Goal: Task Accomplishment & Management: Use online tool/utility

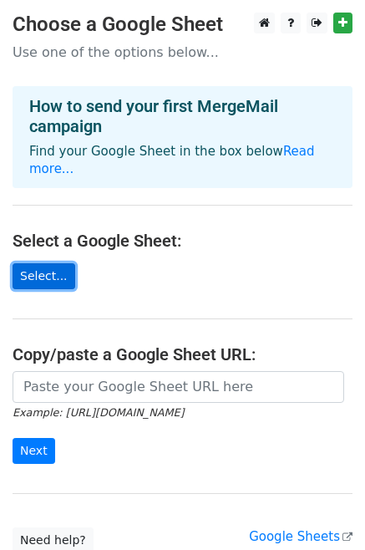
click at [47, 263] on link "Select..." at bounding box center [44, 276] width 63 height 26
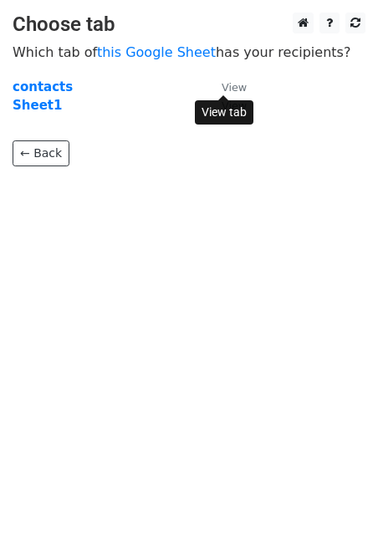
click at [232, 89] on small "View" at bounding box center [233, 87] width 25 height 13
click at [30, 104] on strong "Sheet1" at bounding box center [37, 105] width 49 height 15
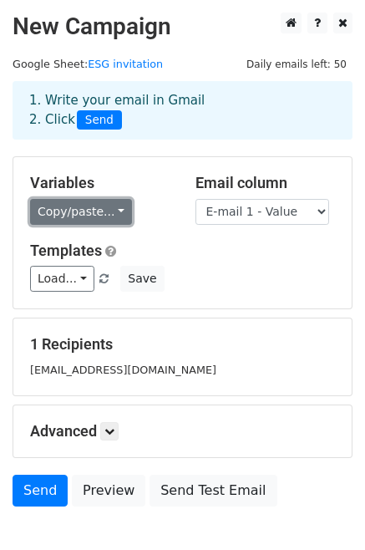
click at [104, 217] on link "Copy/paste..." at bounding box center [81, 212] width 102 height 26
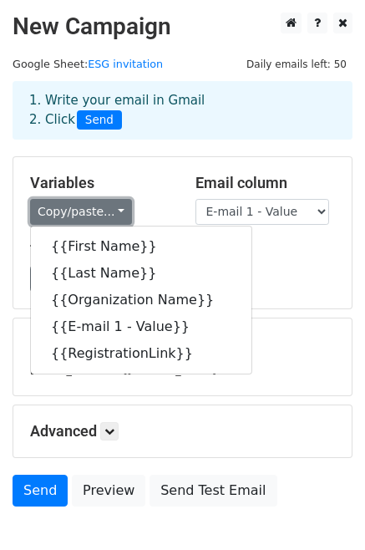
click at [112, 213] on link "Copy/paste..." at bounding box center [81, 212] width 102 height 26
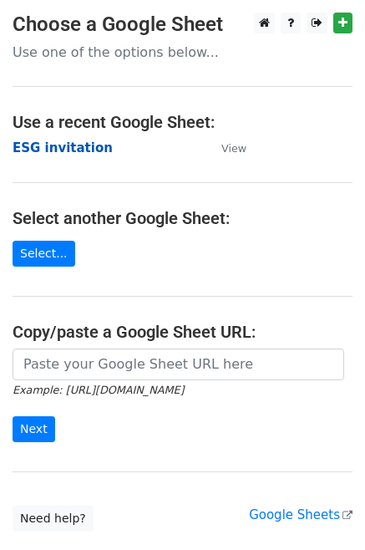
click at [61, 150] on strong "ESG invitation" at bounding box center [63, 147] width 100 height 15
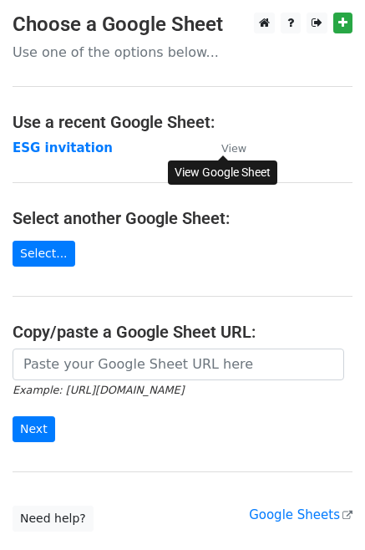
click at [234, 146] on small "View" at bounding box center [233, 148] width 25 height 13
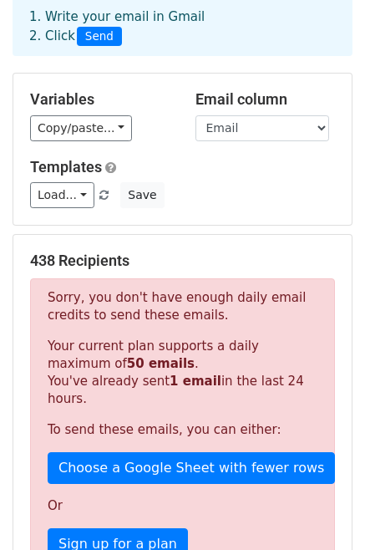
scroll to position [251, 0]
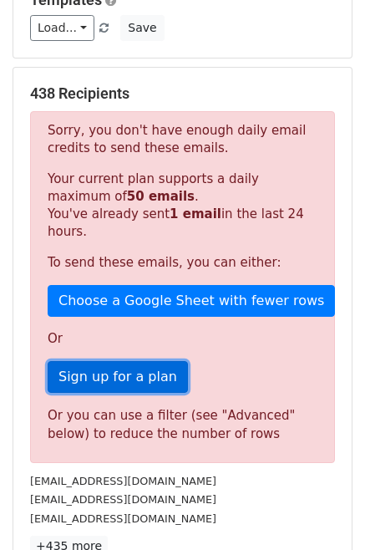
click at [133, 361] on link "Sign up for a plan" at bounding box center [118, 377] width 140 height 32
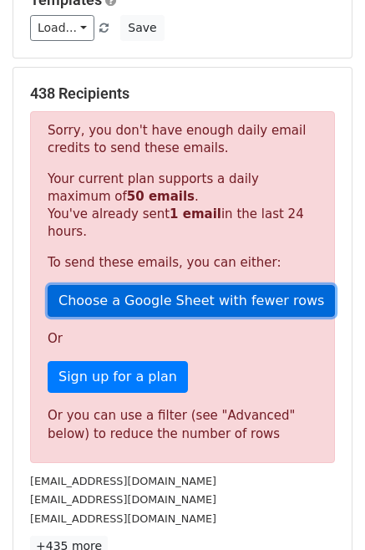
click at [221, 285] on link "Choose a Google Sheet with fewer rows" at bounding box center [191, 301] width 287 height 32
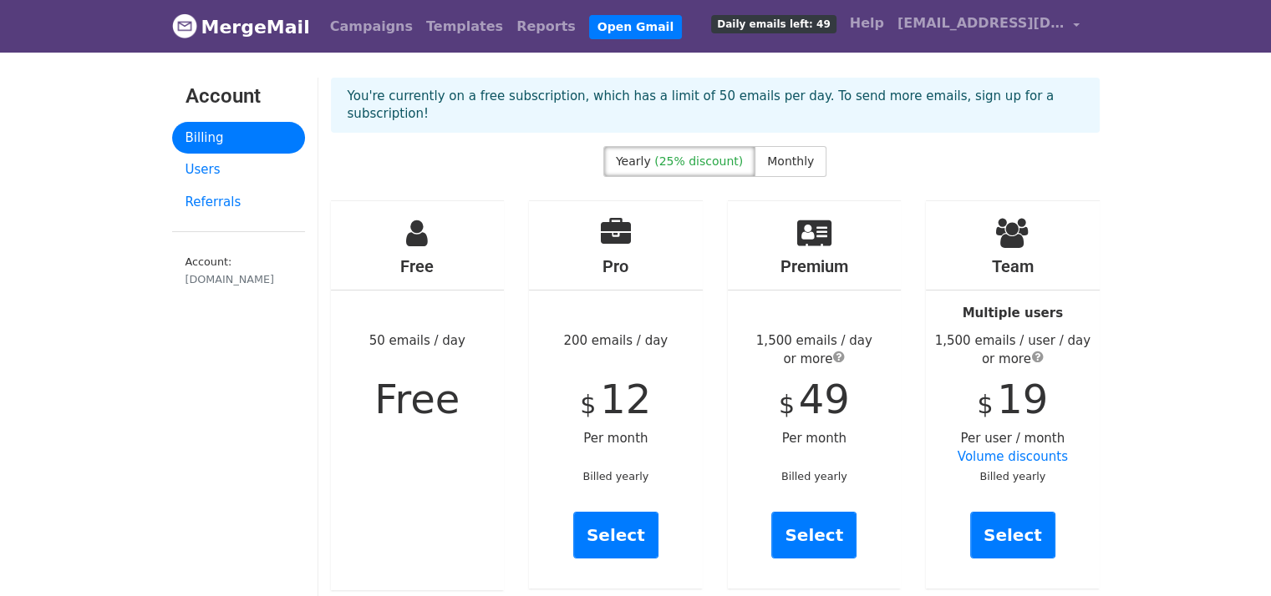
click at [429, 316] on div "Free 50 emails / day Free" at bounding box center [418, 395] width 174 height 389
drag, startPoint x: 584, startPoint y: 314, endPoint x: 648, endPoint y: 334, distance: 67.4
click at [655, 322] on div "Pro 200 emails / day $ 12 Per month Billed yearly Select" at bounding box center [616, 395] width 174 height 388
click at [632, 470] on small "Billed yearly" at bounding box center [615, 476] width 66 height 13
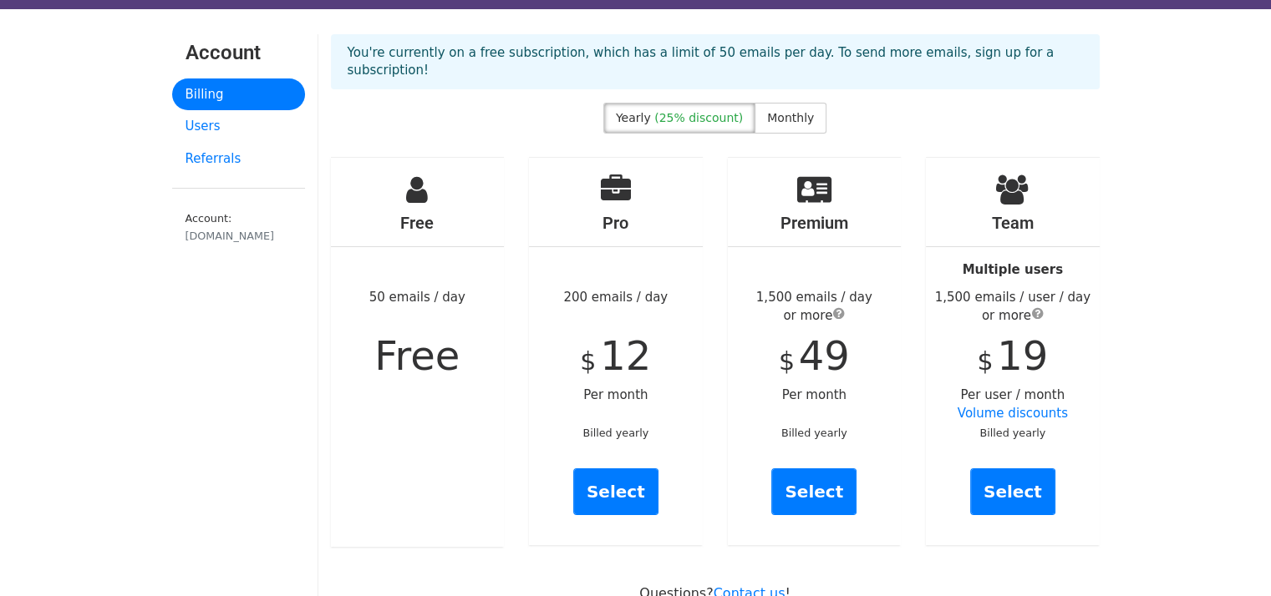
scroll to position [84, 0]
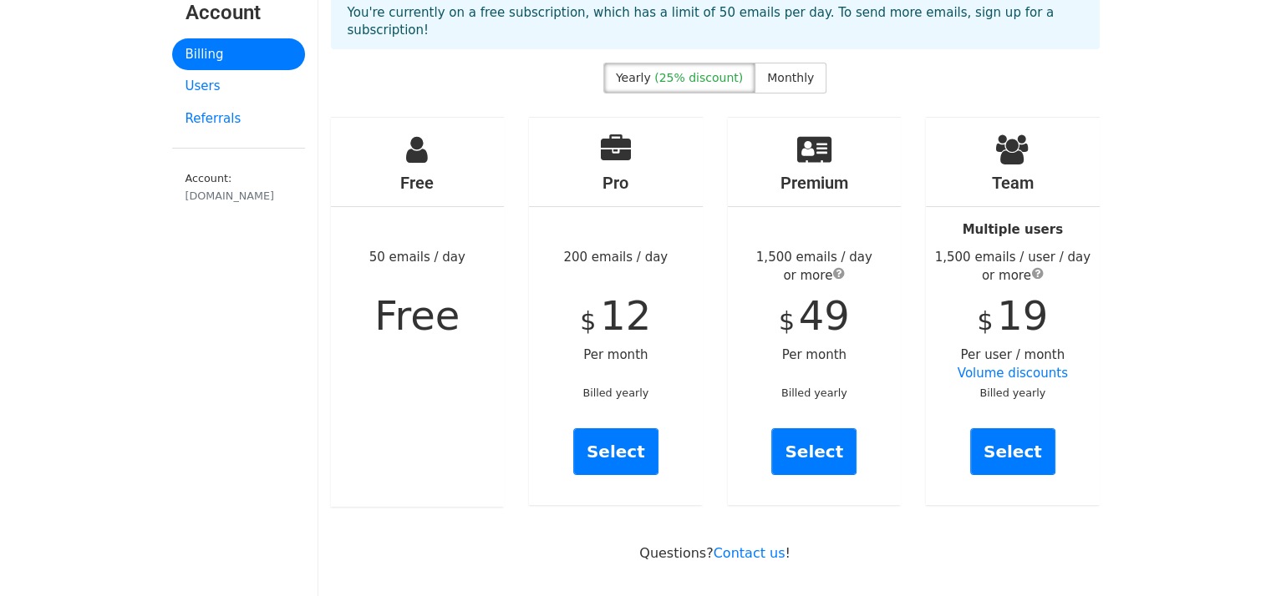
click at [802, 342] on div "Premium 1,500 emails / day or more $ 49 Per month Billed yearly Select" at bounding box center [815, 312] width 174 height 388
click at [768, 71] on label "Monthly" at bounding box center [790, 78] width 72 height 31
drag, startPoint x: 598, startPoint y: 231, endPoint x: 662, endPoint y: 228, distance: 63.6
click at [662, 228] on div "Pro 200 emails / day $ 16 Per month Billed monthly Select" at bounding box center [616, 312] width 174 height 388
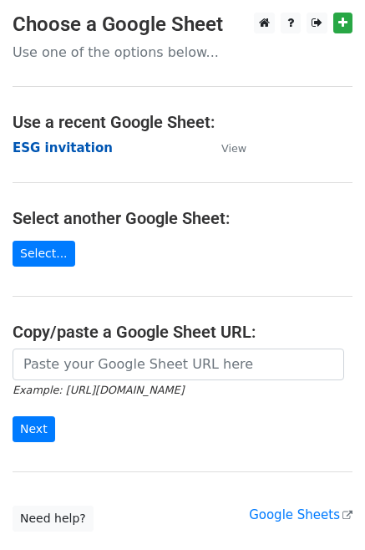
click at [58, 150] on strong "ESG invitation" at bounding box center [63, 147] width 100 height 15
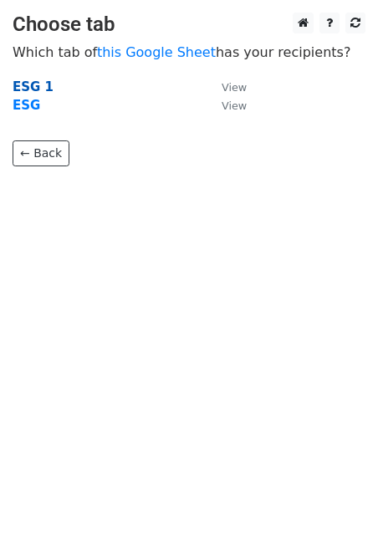
click at [22, 85] on strong "ESG 1" at bounding box center [33, 86] width 41 height 15
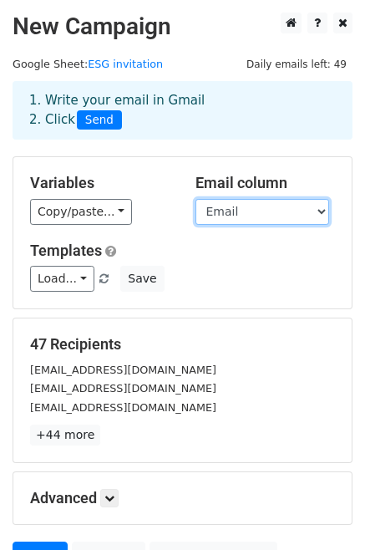
click at [273, 208] on select "[PERSON_NAME] OrganizationName Email RegistrationLink" at bounding box center [262, 212] width 134 height 26
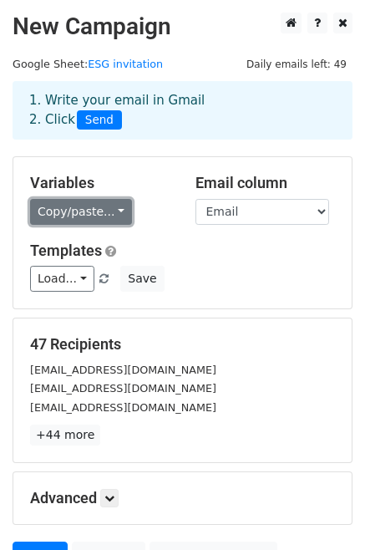
click at [69, 208] on link "Copy/paste..." at bounding box center [81, 212] width 102 height 26
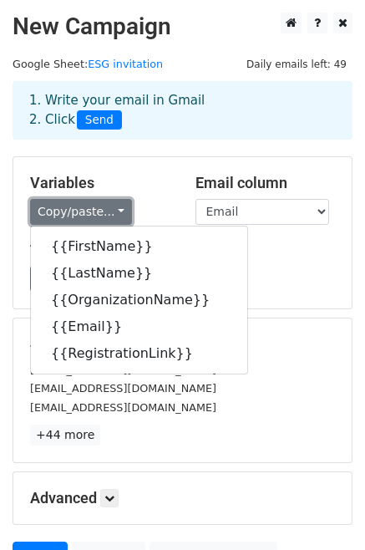
click at [69, 207] on link "Copy/paste..." at bounding box center [81, 212] width 102 height 26
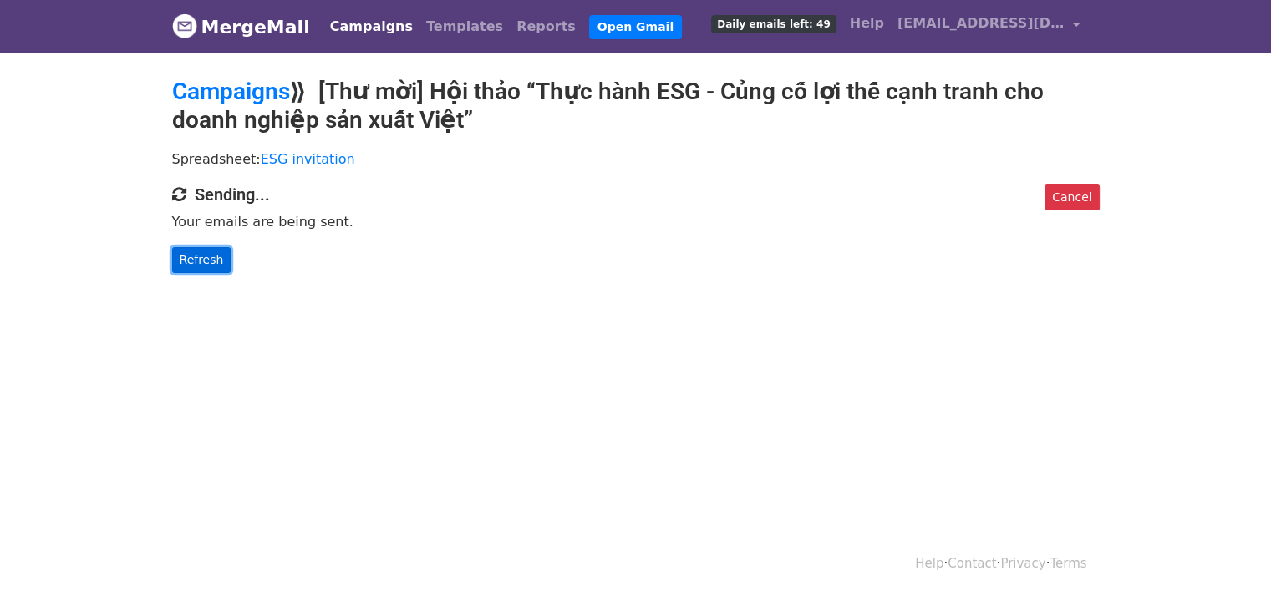
click at [194, 255] on link "Refresh" at bounding box center [201, 260] width 59 height 26
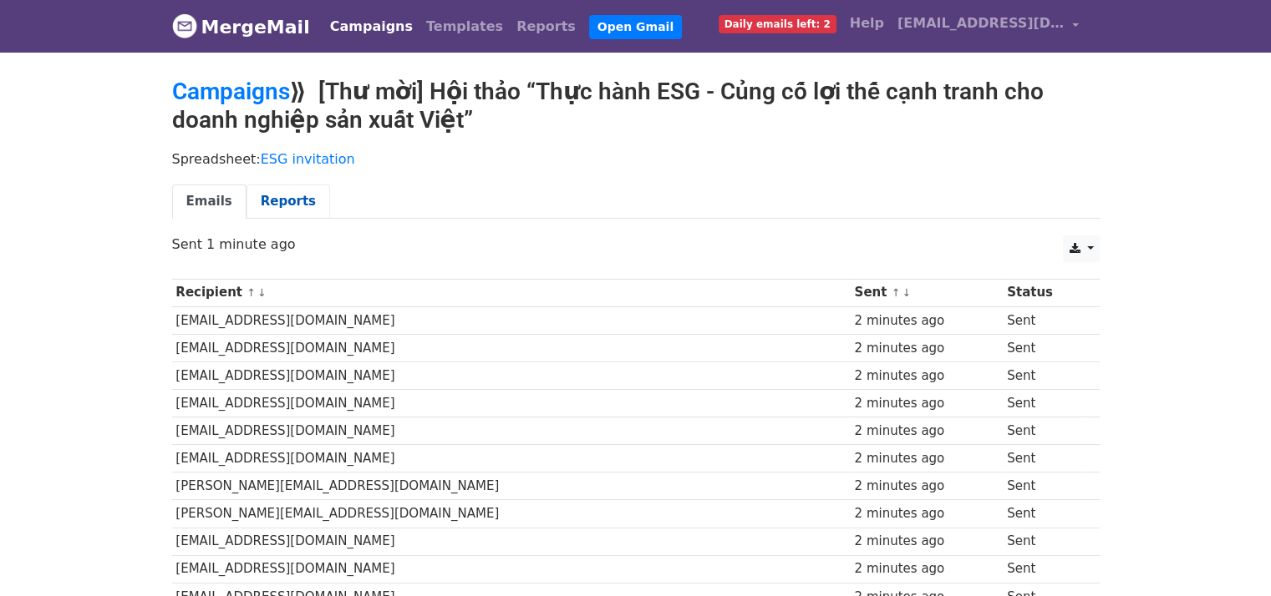
click at [278, 200] on link "Reports" at bounding box center [288, 202] width 84 height 34
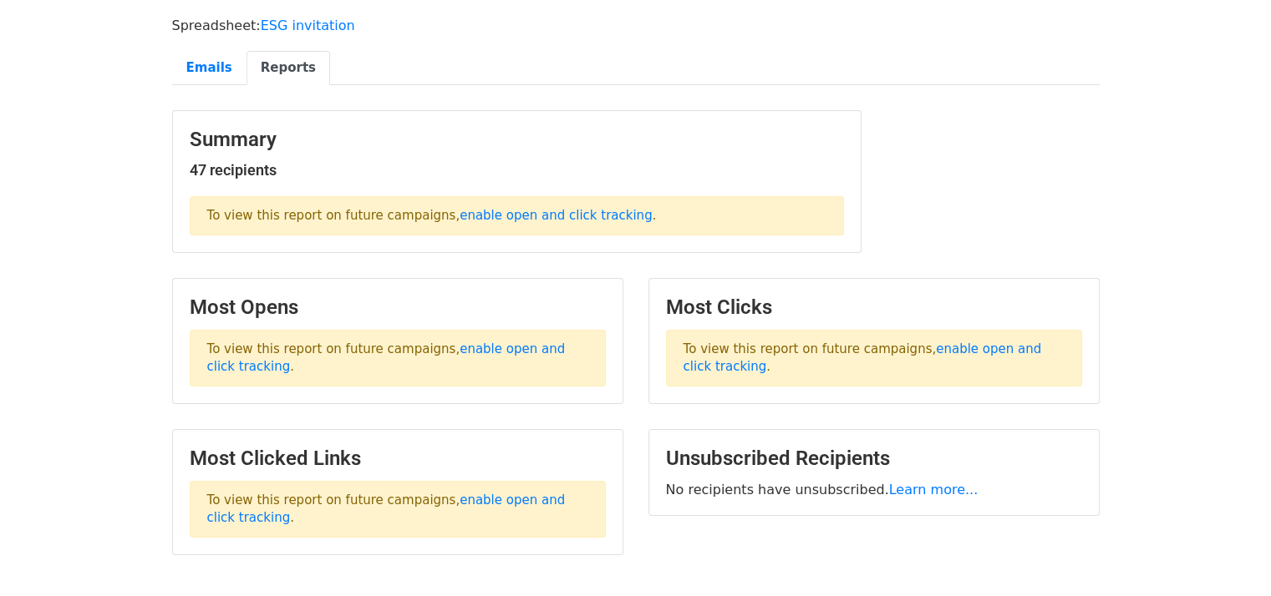
scroll to position [167, 0]
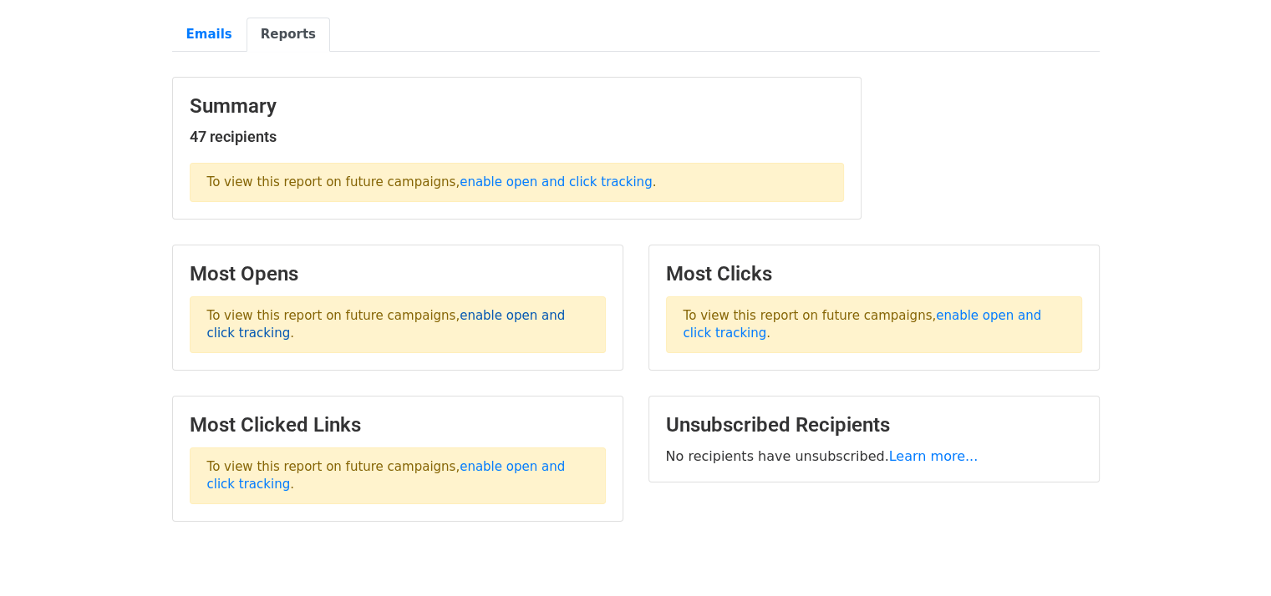
click at [451, 314] on link "enable open and click tracking" at bounding box center [386, 324] width 358 height 33
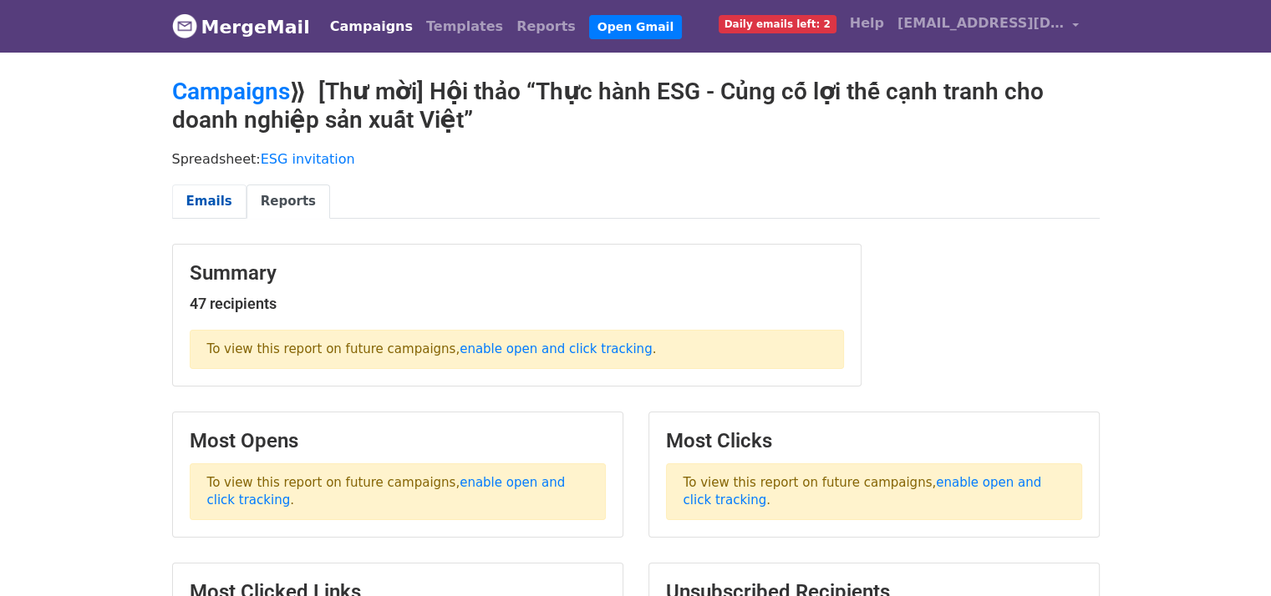
click at [212, 198] on link "Emails" at bounding box center [209, 202] width 74 height 34
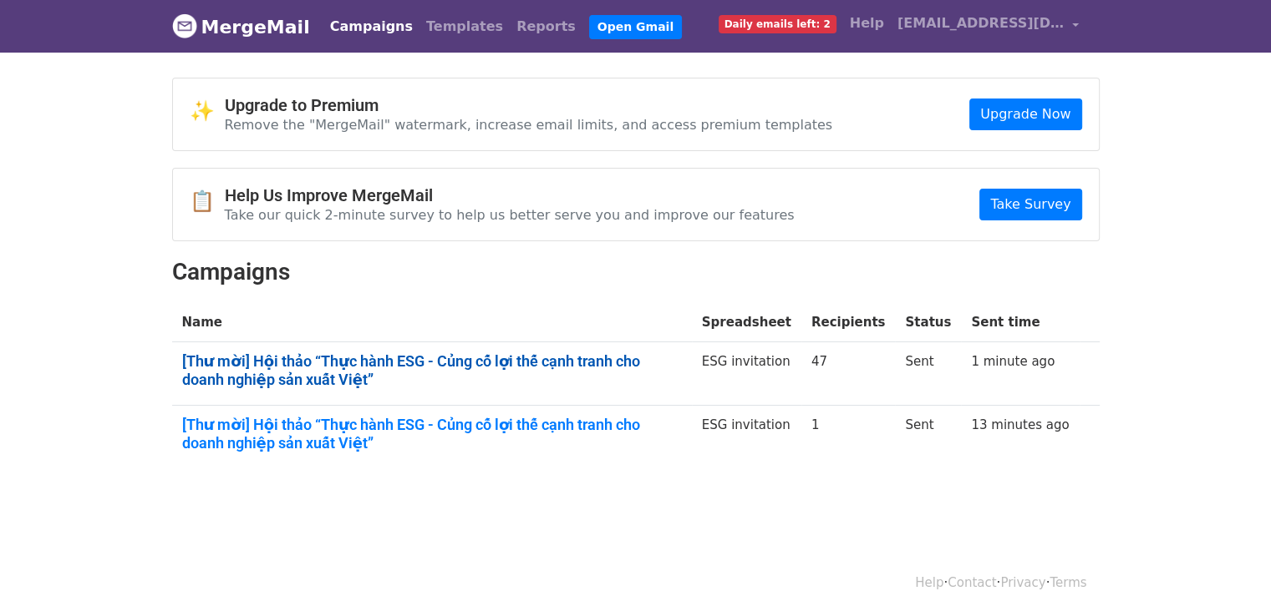
click at [398, 363] on link "[Thư mời] Hội thảo “Thực hành ESG - Củng cố lợi thế cạnh tranh cho doanh nghiệp…" at bounding box center [432, 371] width 500 height 36
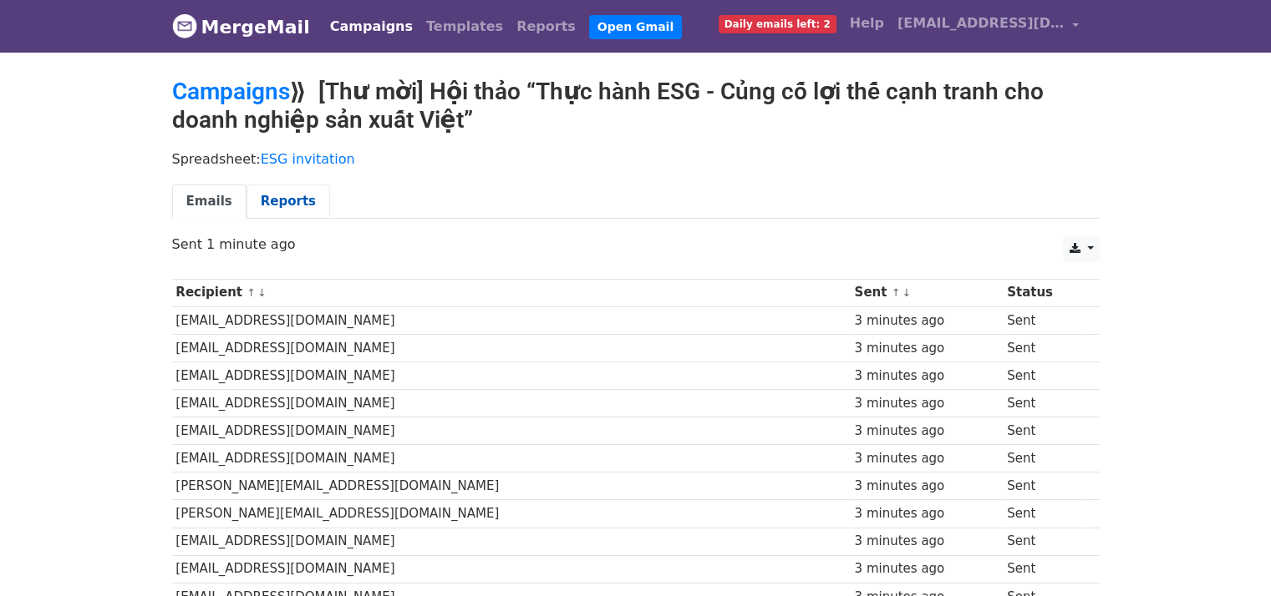
click at [272, 195] on link "Reports" at bounding box center [288, 202] width 84 height 34
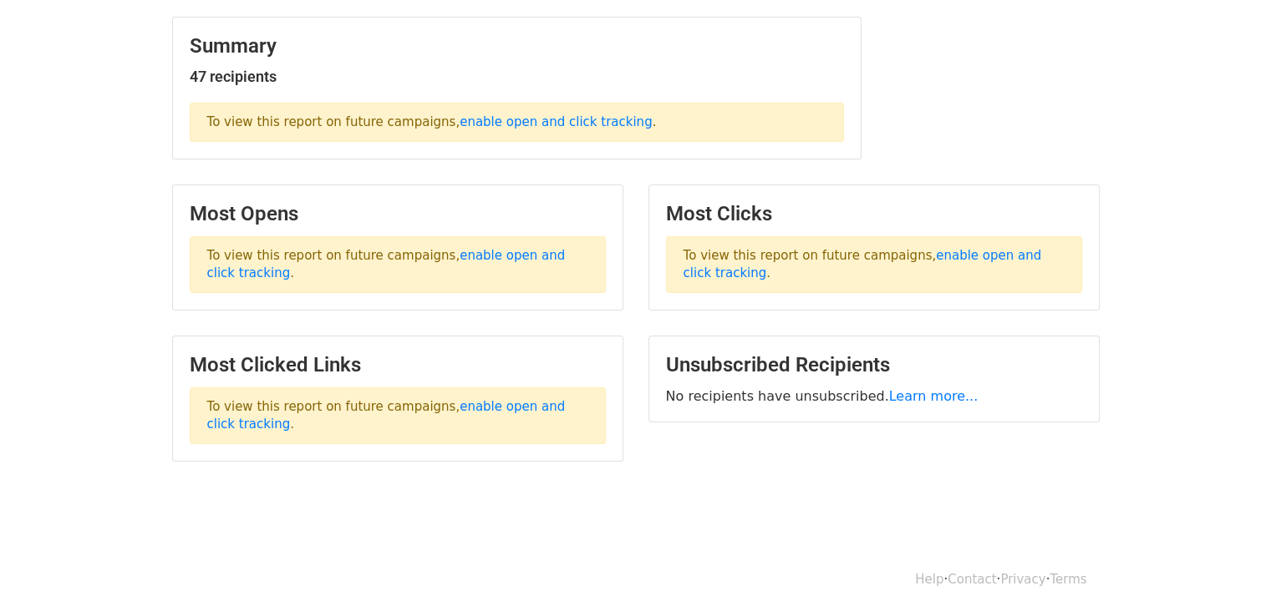
scroll to position [241, 0]
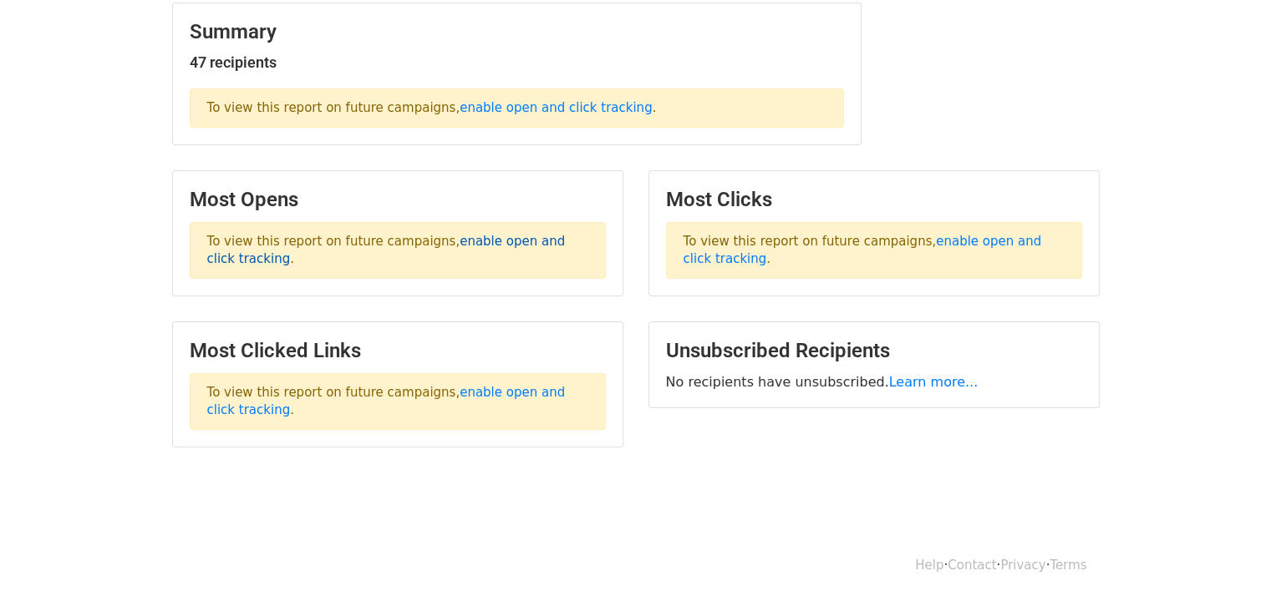
click at [495, 240] on link "enable open and click tracking" at bounding box center [386, 250] width 358 height 33
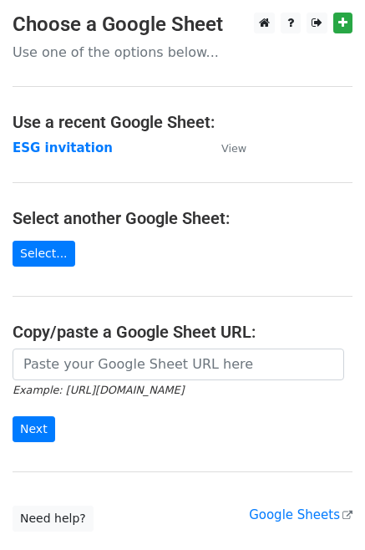
click at [124, 53] on p "Use one of the options below..." at bounding box center [183, 52] width 340 height 18
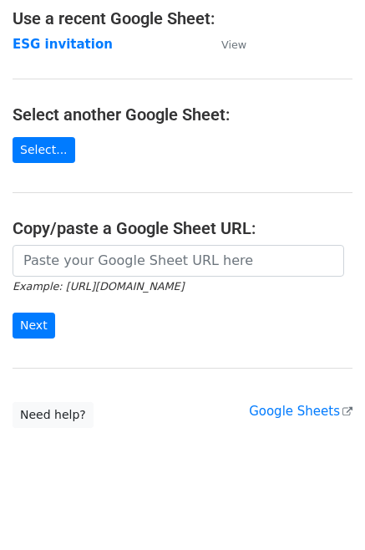
scroll to position [113, 0]
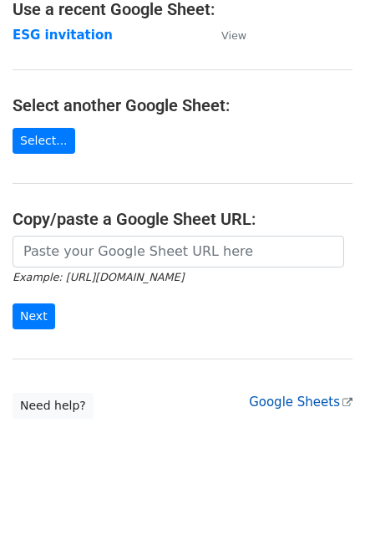
click at [275, 395] on link "Google Sheets" at bounding box center [301, 401] width 104 height 15
